Goal: Complete application form

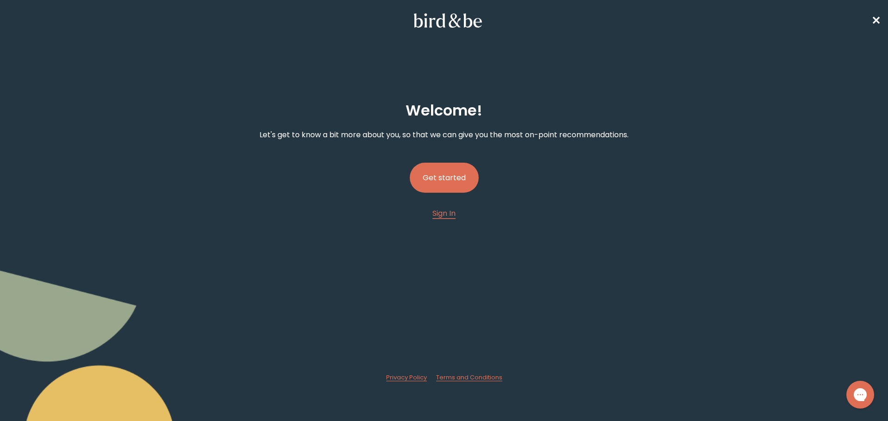
click at [453, 167] on button "Get started" at bounding box center [444, 178] width 69 height 30
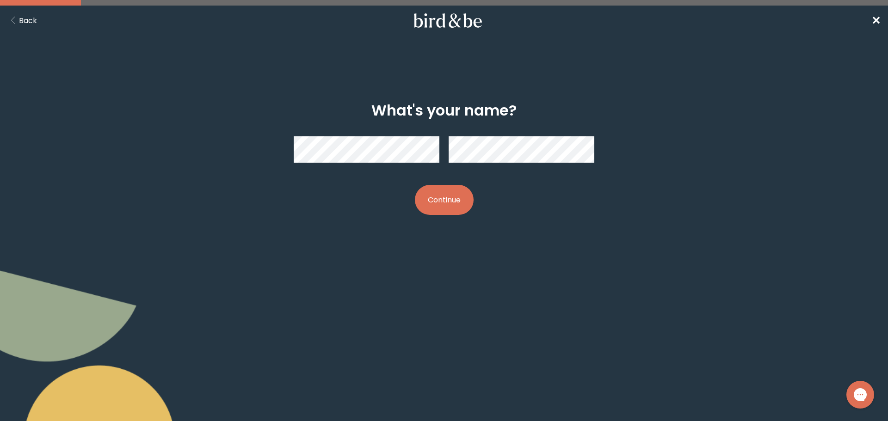
click at [434, 200] on button "Continue" at bounding box center [444, 200] width 59 height 30
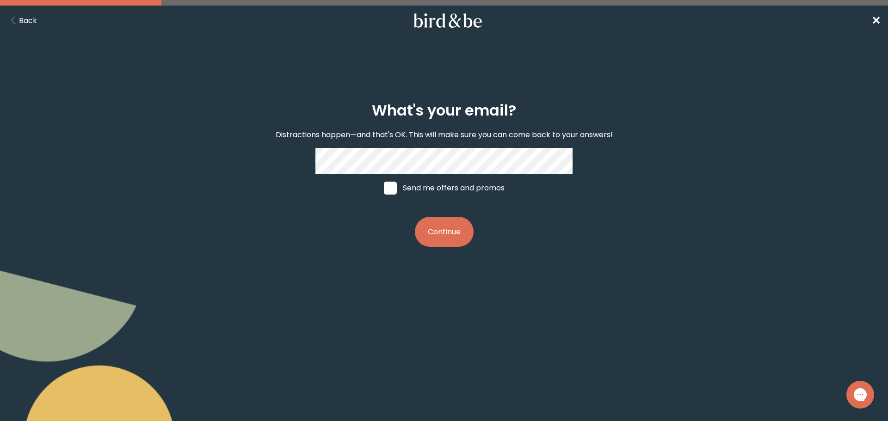
click at [388, 186] on span at bounding box center [390, 188] width 13 height 13
click at [384, 188] on input "Send me offers and promos" at bounding box center [384, 188] width 0 height 0
checkbox input "true"
click at [440, 231] on button "Continue" at bounding box center [444, 232] width 59 height 30
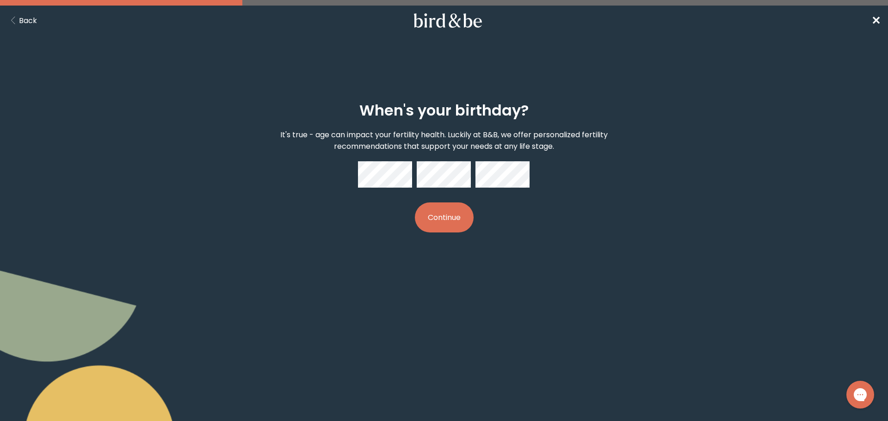
click at [451, 218] on button "Continue" at bounding box center [444, 218] width 59 height 30
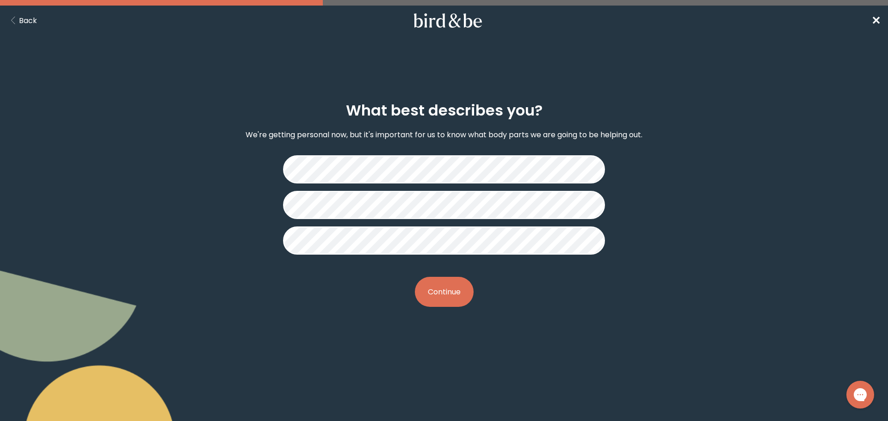
click at [459, 294] on button "Continue" at bounding box center [444, 292] width 59 height 30
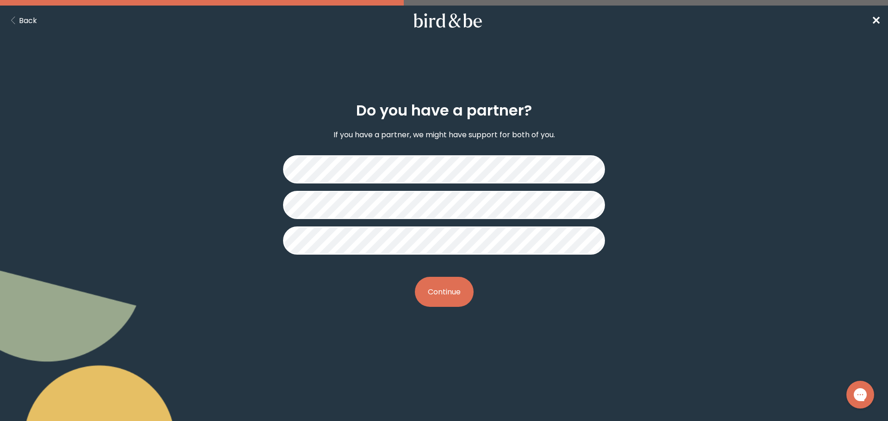
click at [449, 297] on button "Continue" at bounding box center [444, 292] width 59 height 30
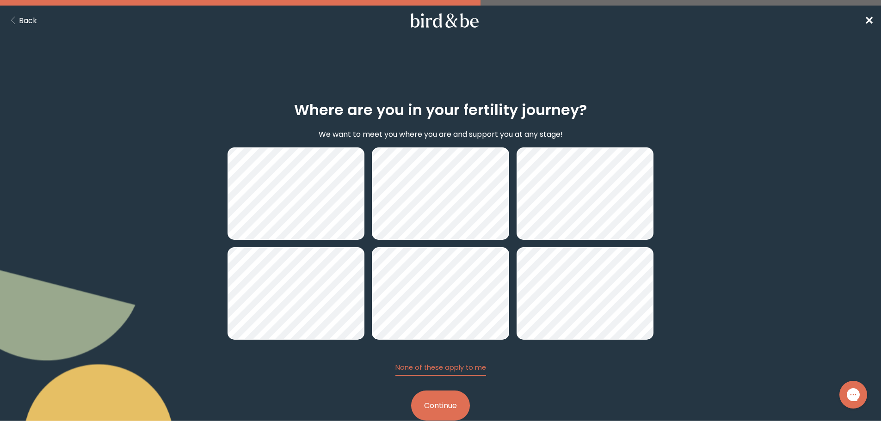
click at [459, 405] on button "Continue" at bounding box center [440, 406] width 59 height 30
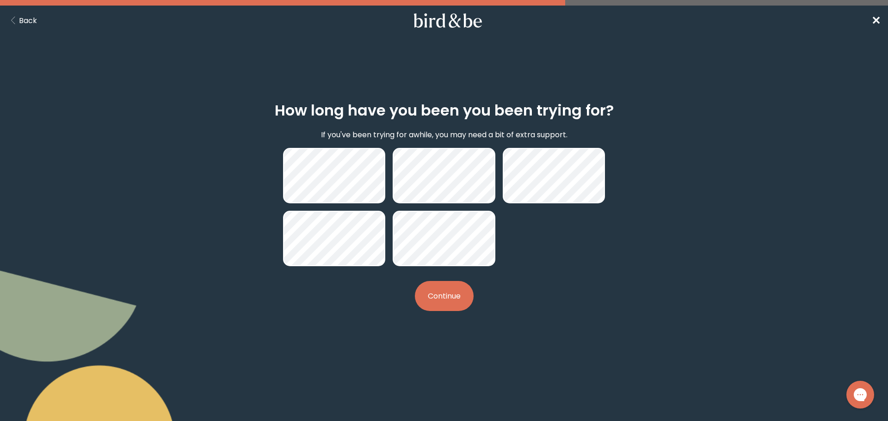
click at [458, 305] on button "Continue" at bounding box center [444, 296] width 59 height 30
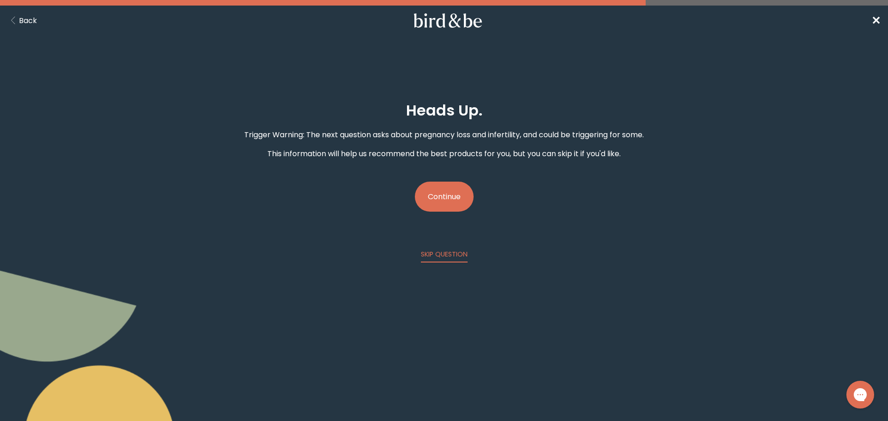
click at [431, 197] on button "Continue" at bounding box center [444, 197] width 59 height 30
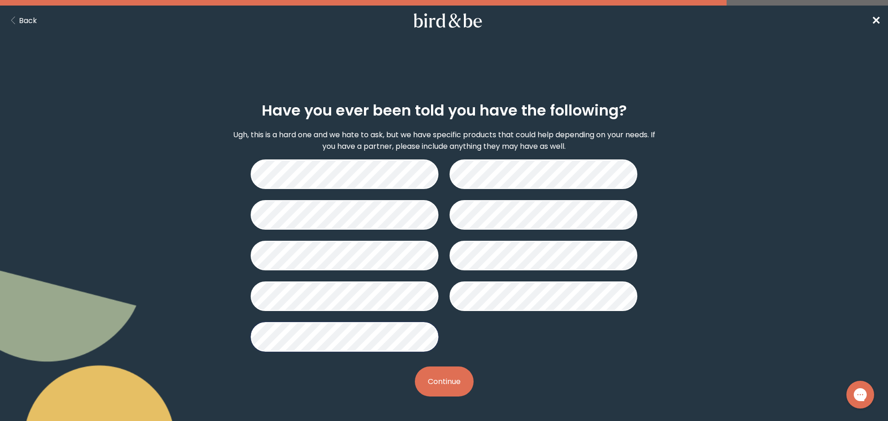
click at [465, 384] on button "Continue" at bounding box center [444, 382] width 59 height 30
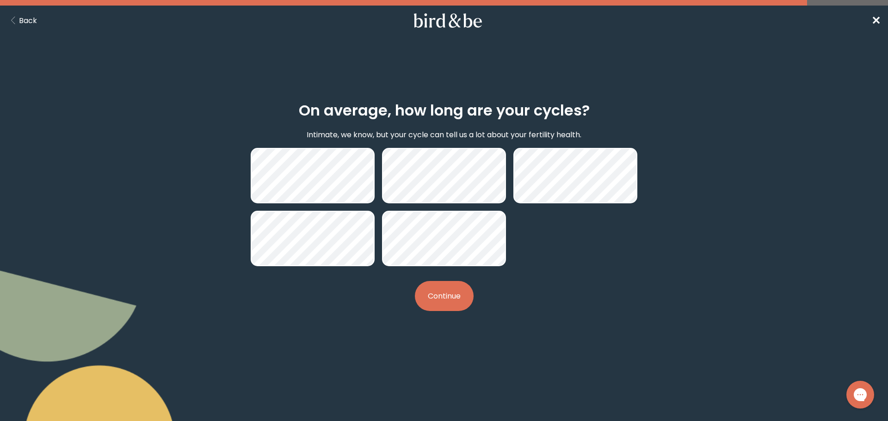
click at [456, 303] on button "Continue" at bounding box center [444, 296] width 59 height 30
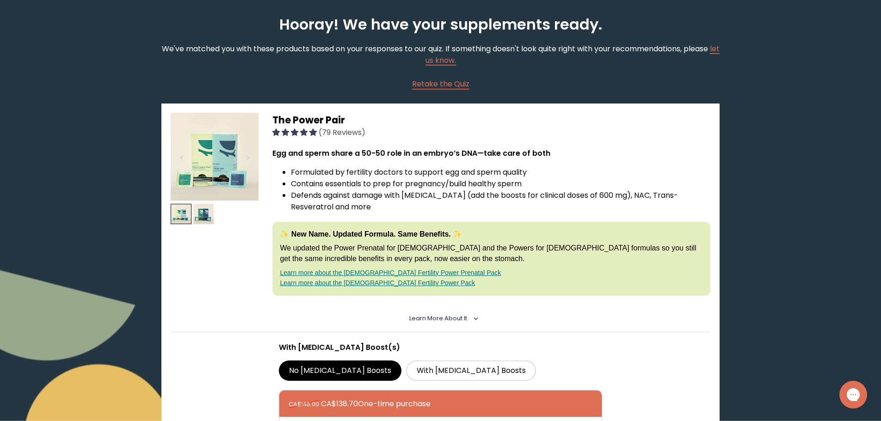
scroll to position [77, 0]
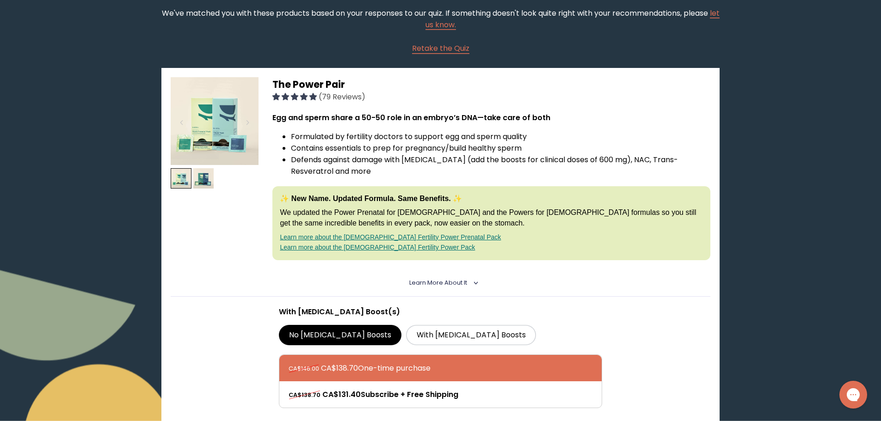
click at [222, 124] on img at bounding box center [215, 121] width 88 height 88
click at [207, 184] on img at bounding box center [203, 178] width 21 height 21
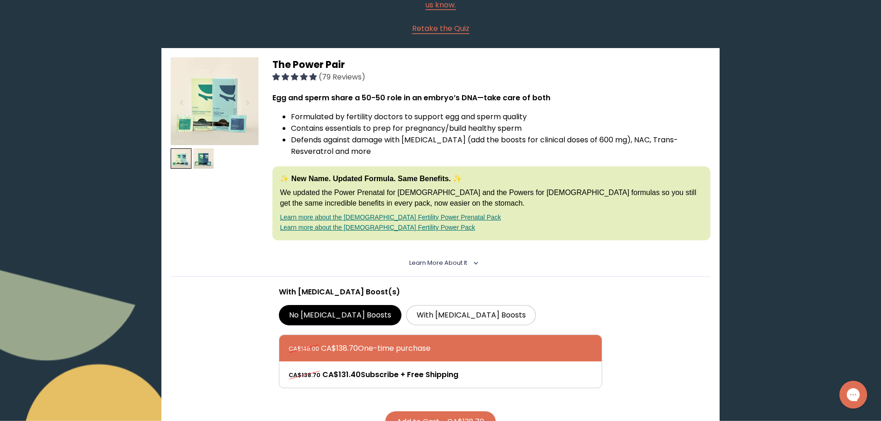
scroll to position [0, 0]
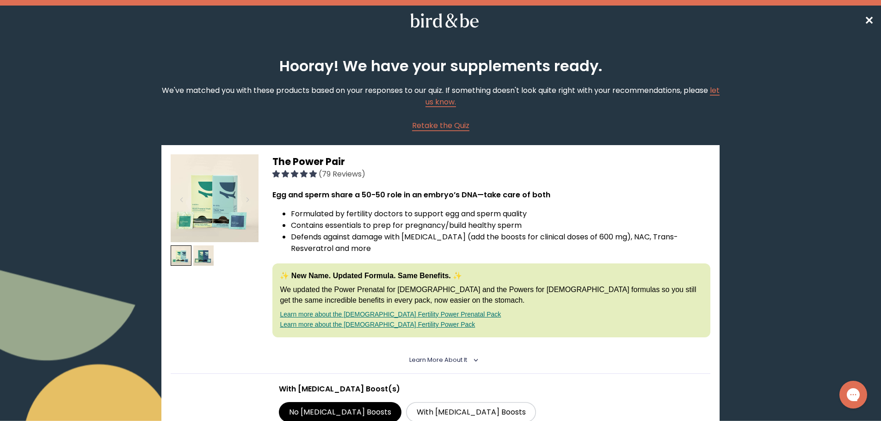
click at [425, 19] on icon at bounding box center [445, 20] width 73 height 14
